Goal: Task Accomplishment & Management: Use online tool/utility

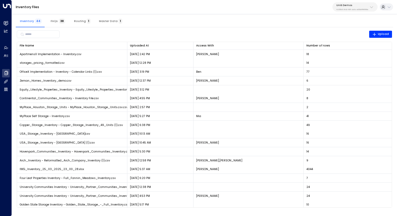
scroll to position [152, 0]
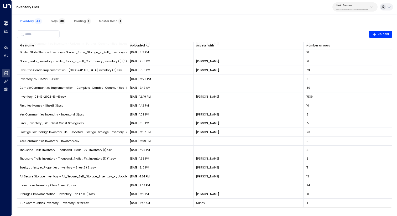
click at [352, 5] on p "Uniti Demos" at bounding box center [352, 5] width 32 height 3
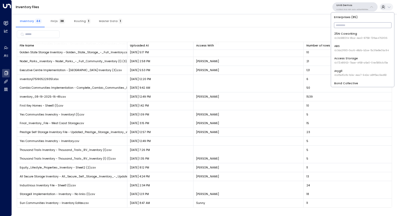
click at [349, 23] on input "text" at bounding box center [362, 25] width 57 height 8
type input "*****"
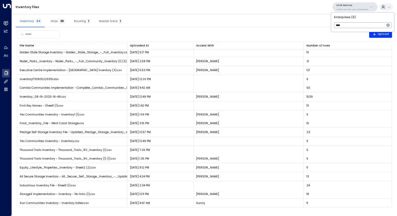
type input "*"
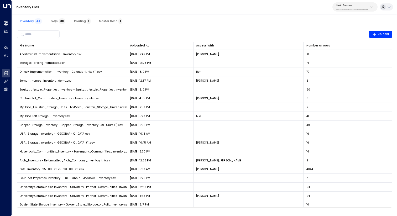
click at [346, 11] on button "Uniti Demos 4c025b01-9fa0-46ff-ab3a-a620b886896e" at bounding box center [354, 6] width 45 height 9
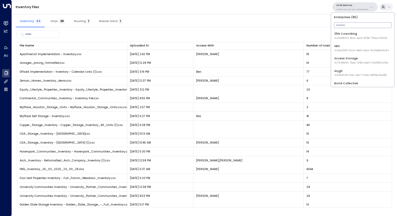
click at [344, 25] on input "text" at bounding box center [362, 25] width 57 height 8
type input "***"
click at [347, 36] on div "U Store It ID: 58c4b32c-92b1-4356-be9b-1247e2c02228" at bounding box center [361, 36] width 54 height 8
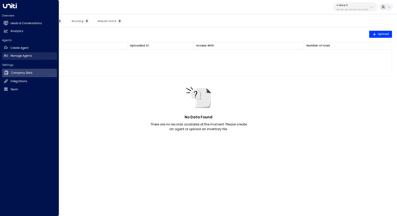
click at [15, 52] on link "Manage Agents Manage Agents" at bounding box center [29, 56] width 55 height 8
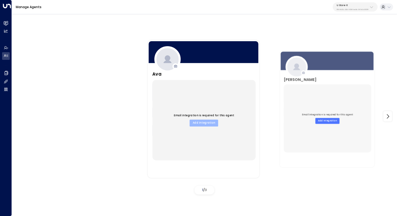
click at [208, 123] on button "Add Integration" at bounding box center [203, 122] width 29 height 7
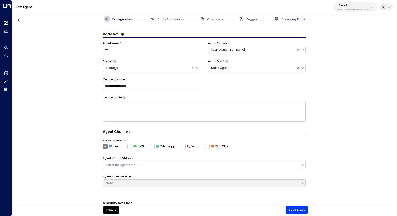
scroll to position [6, 0]
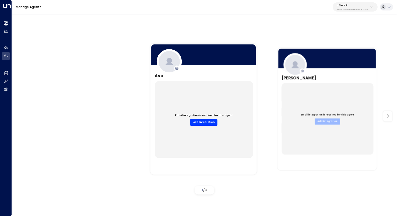
click at [327, 123] on button "Add Integration" at bounding box center [327, 121] width 25 height 6
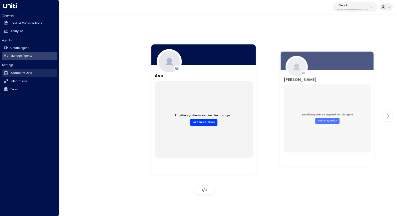
click at [31, 73] on h2 "Company Data" at bounding box center [21, 73] width 21 height 4
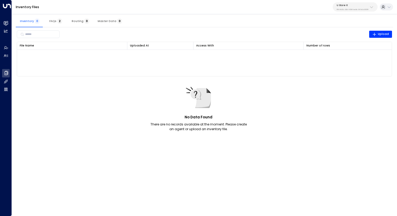
click at [102, 22] on span "Master Data 0" at bounding box center [110, 20] width 24 height 3
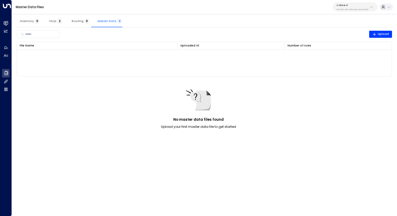
click at [21, 22] on span "Inventory 0" at bounding box center [30, 20] width 20 height 3
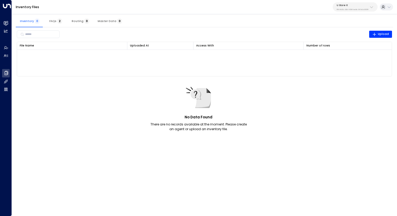
click at [182, 17] on div "Inventory 0 FAQs 2 Routing 0 Master Data 0" at bounding box center [204, 21] width 377 height 13
